Goal: Information Seeking & Learning: Learn about a topic

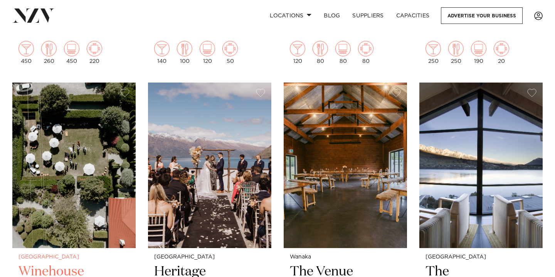
scroll to position [639, 0]
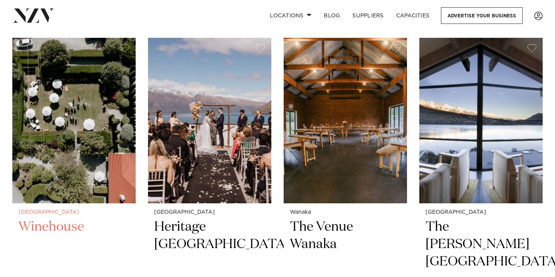
click at [55, 203] on div "Queenstown Winehouse An exclusive venue nestled in the heart of Gibbston (just …" at bounding box center [73, 280] width 123 height 154
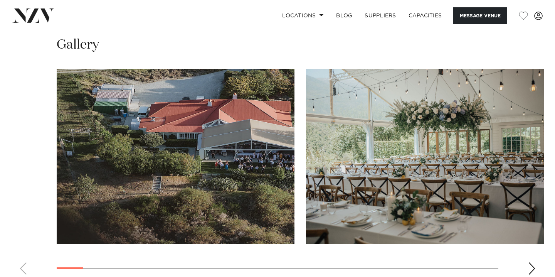
scroll to position [816, 0]
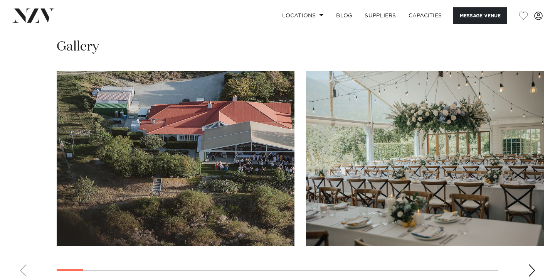
click at [534, 264] on div "Next slide" at bounding box center [532, 270] width 8 height 12
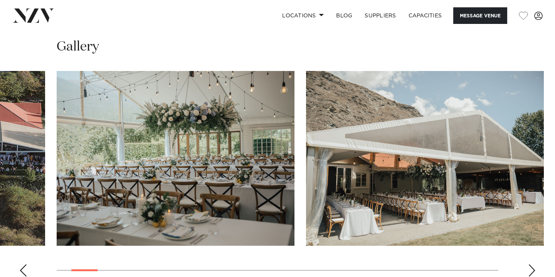
click at [534, 264] on div "Next slide" at bounding box center [532, 270] width 8 height 12
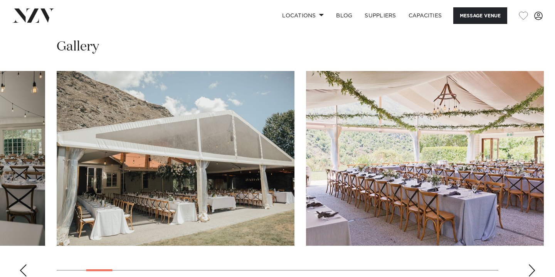
click at [534, 264] on div "Next slide" at bounding box center [532, 270] width 8 height 12
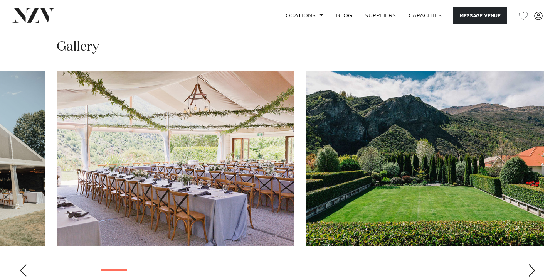
click at [534, 264] on div "Next slide" at bounding box center [532, 270] width 8 height 12
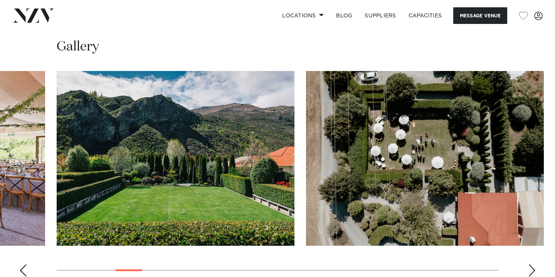
click at [534, 264] on div "Next slide" at bounding box center [532, 270] width 8 height 12
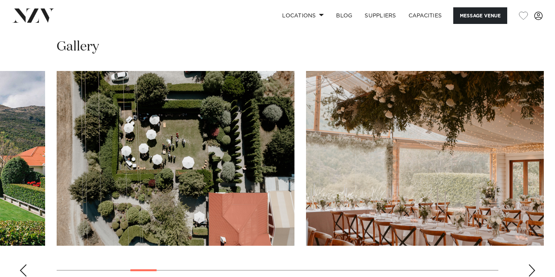
click at [534, 264] on div "Next slide" at bounding box center [532, 270] width 8 height 12
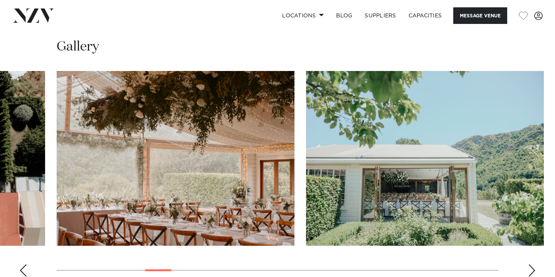
click at [534, 264] on div "Next slide" at bounding box center [532, 270] width 8 height 12
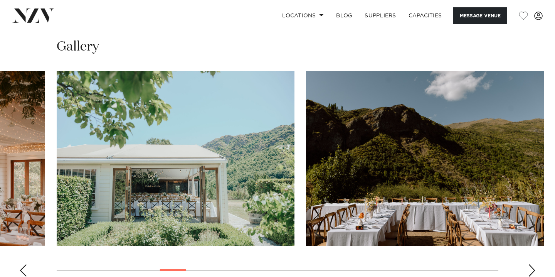
click at [534, 264] on div "Next slide" at bounding box center [532, 270] width 8 height 12
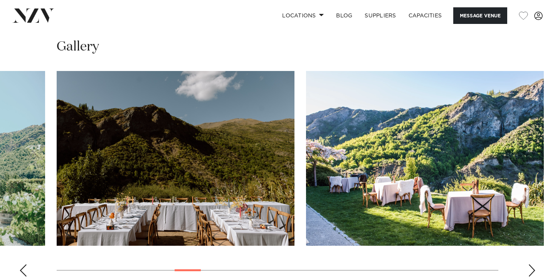
click at [534, 264] on div "Next slide" at bounding box center [532, 270] width 8 height 12
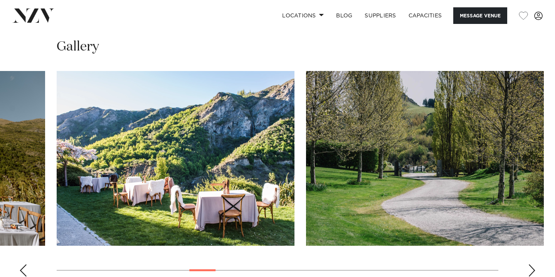
click at [534, 264] on div "Next slide" at bounding box center [532, 270] width 8 height 12
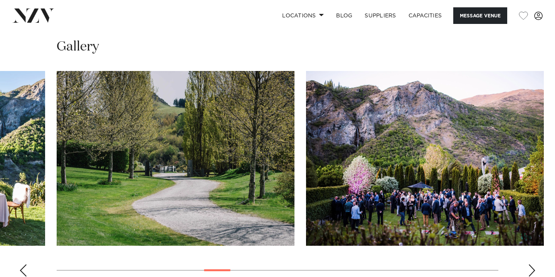
click at [534, 264] on div "Next slide" at bounding box center [532, 270] width 8 height 12
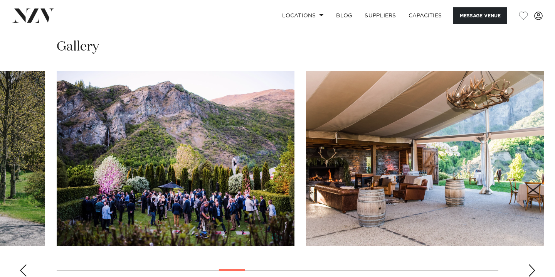
click at [534, 264] on div "Next slide" at bounding box center [532, 270] width 8 height 12
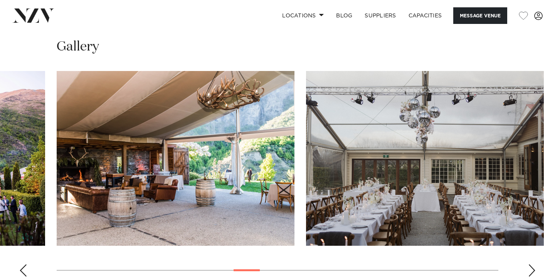
click at [534, 264] on div "Next slide" at bounding box center [532, 270] width 8 height 12
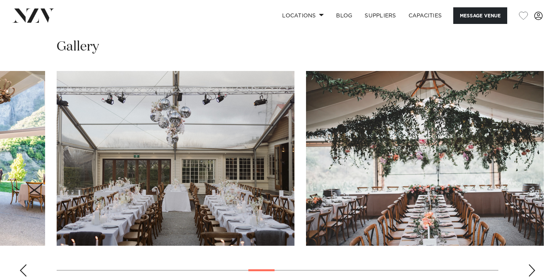
click at [534, 264] on div "Next slide" at bounding box center [532, 270] width 8 height 12
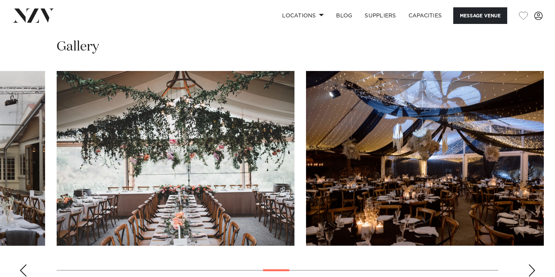
click at [534, 264] on div "Next slide" at bounding box center [532, 270] width 8 height 12
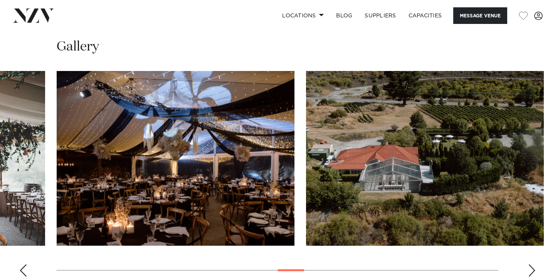
click at [534, 264] on div "Next slide" at bounding box center [532, 270] width 8 height 12
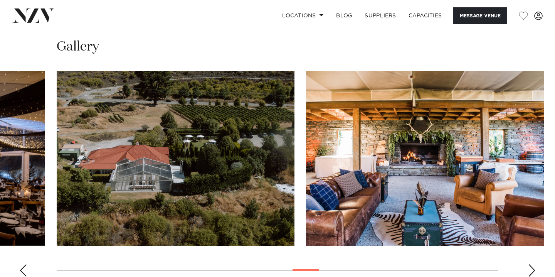
click at [26, 264] on div "Previous slide" at bounding box center [23, 270] width 8 height 12
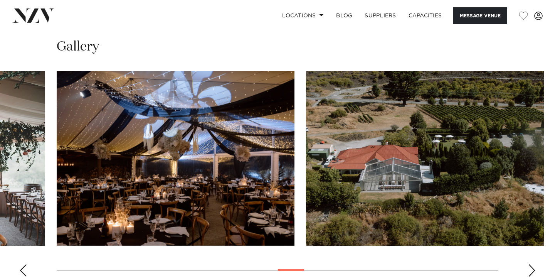
click at [537, 250] on swiper-container at bounding box center [277, 176] width 555 height 211
click at [532, 264] on div "Next slide" at bounding box center [532, 270] width 8 height 12
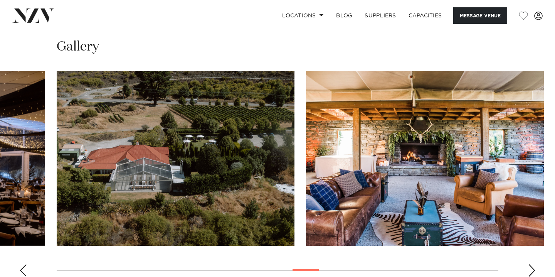
click at [532, 264] on div "Next slide" at bounding box center [532, 270] width 8 height 12
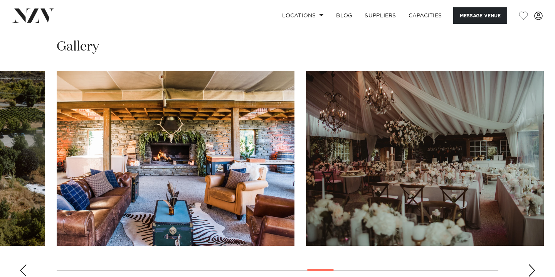
click at [532, 264] on div "Next slide" at bounding box center [532, 270] width 8 height 12
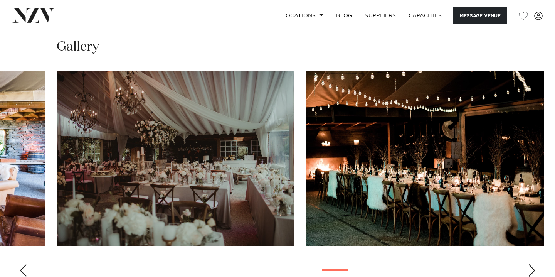
click at [532, 264] on div "Next slide" at bounding box center [532, 270] width 8 height 12
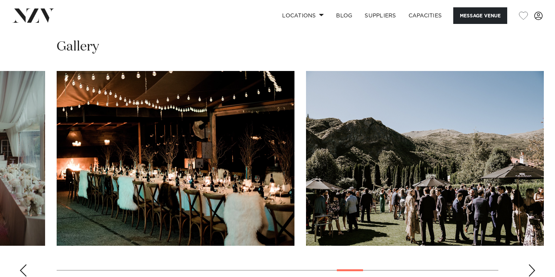
click at [532, 264] on div "Next slide" at bounding box center [532, 270] width 8 height 12
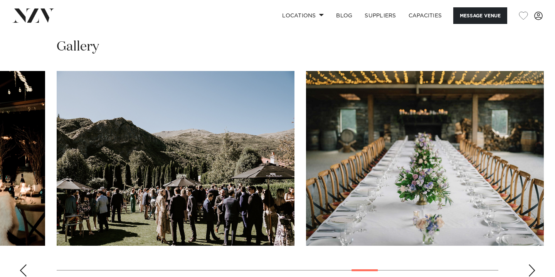
click at [532, 264] on div "Next slide" at bounding box center [532, 270] width 8 height 12
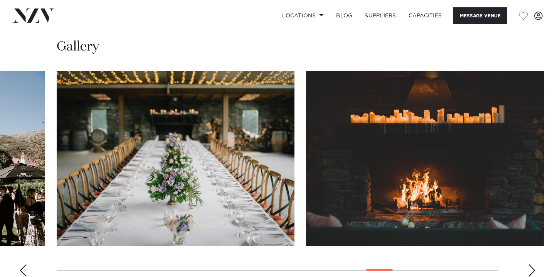
click at [532, 264] on div "Next slide" at bounding box center [532, 270] width 8 height 12
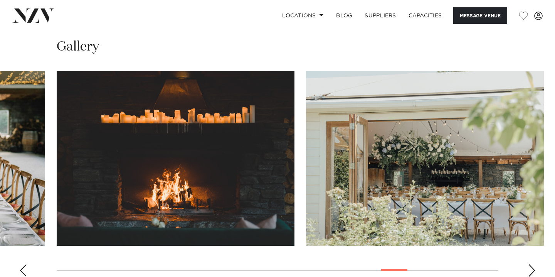
click at [532, 264] on div "Next slide" at bounding box center [532, 270] width 8 height 12
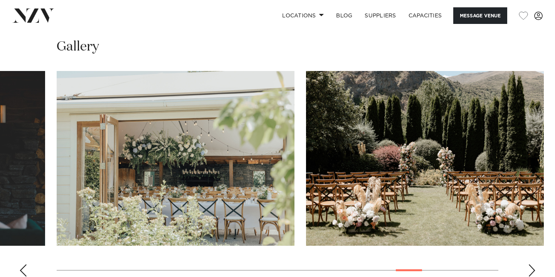
click at [532, 264] on div "Next slide" at bounding box center [532, 270] width 8 height 12
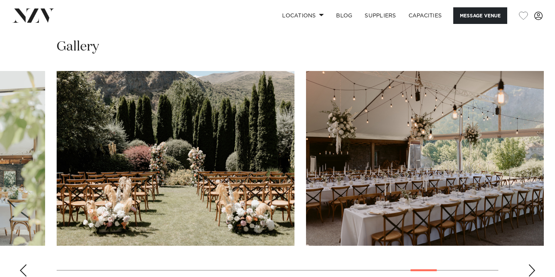
click at [532, 264] on div "Next slide" at bounding box center [532, 270] width 8 height 12
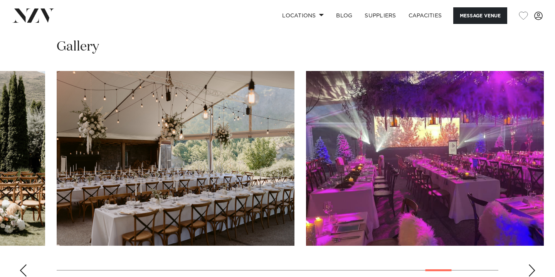
click at [532, 264] on div "Next slide" at bounding box center [532, 270] width 8 height 12
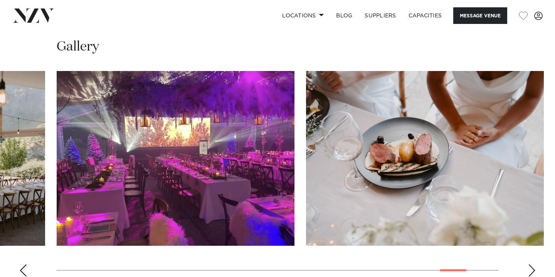
click at [532, 264] on div "Next slide" at bounding box center [532, 270] width 8 height 12
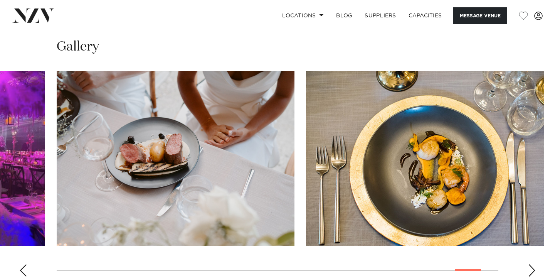
click at [532, 264] on div "Next slide" at bounding box center [532, 270] width 8 height 12
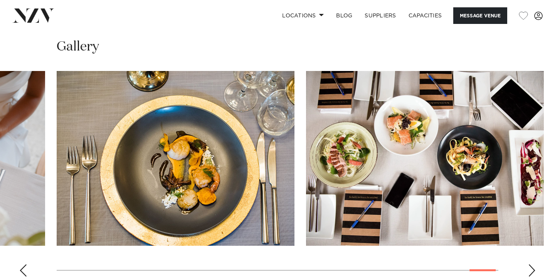
click at [532, 264] on div "Next slide" at bounding box center [532, 270] width 8 height 12
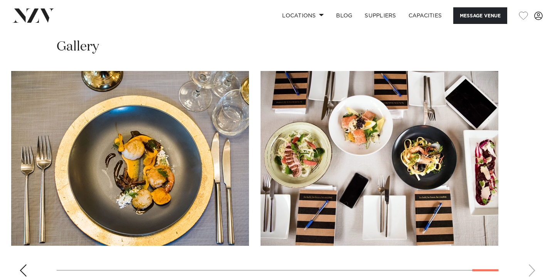
click at [532, 253] on swiper-container at bounding box center [277, 176] width 555 height 211
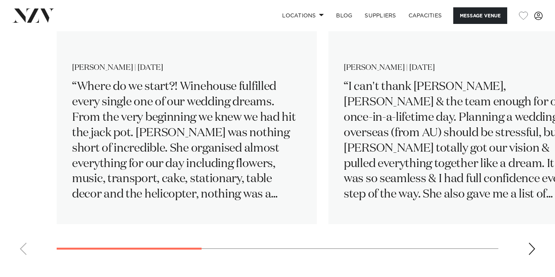
scroll to position [1286, 0]
